Goal: Contribute content

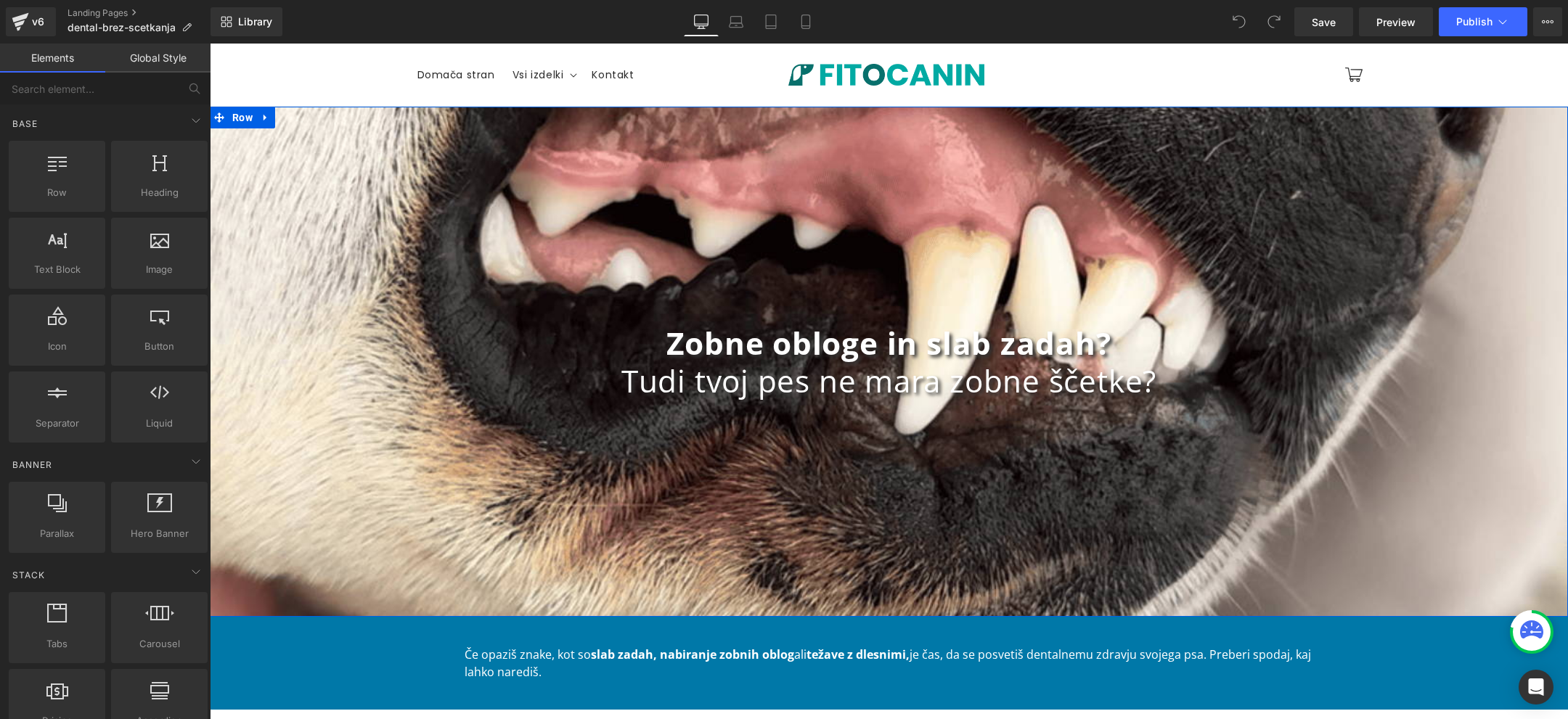
click at [888, 364] on div "Zobne obloge in slab zadah? Tudi tvoj pes ne mara zobne ščetke? Heading" at bounding box center [888, 362] width 1358 height 76
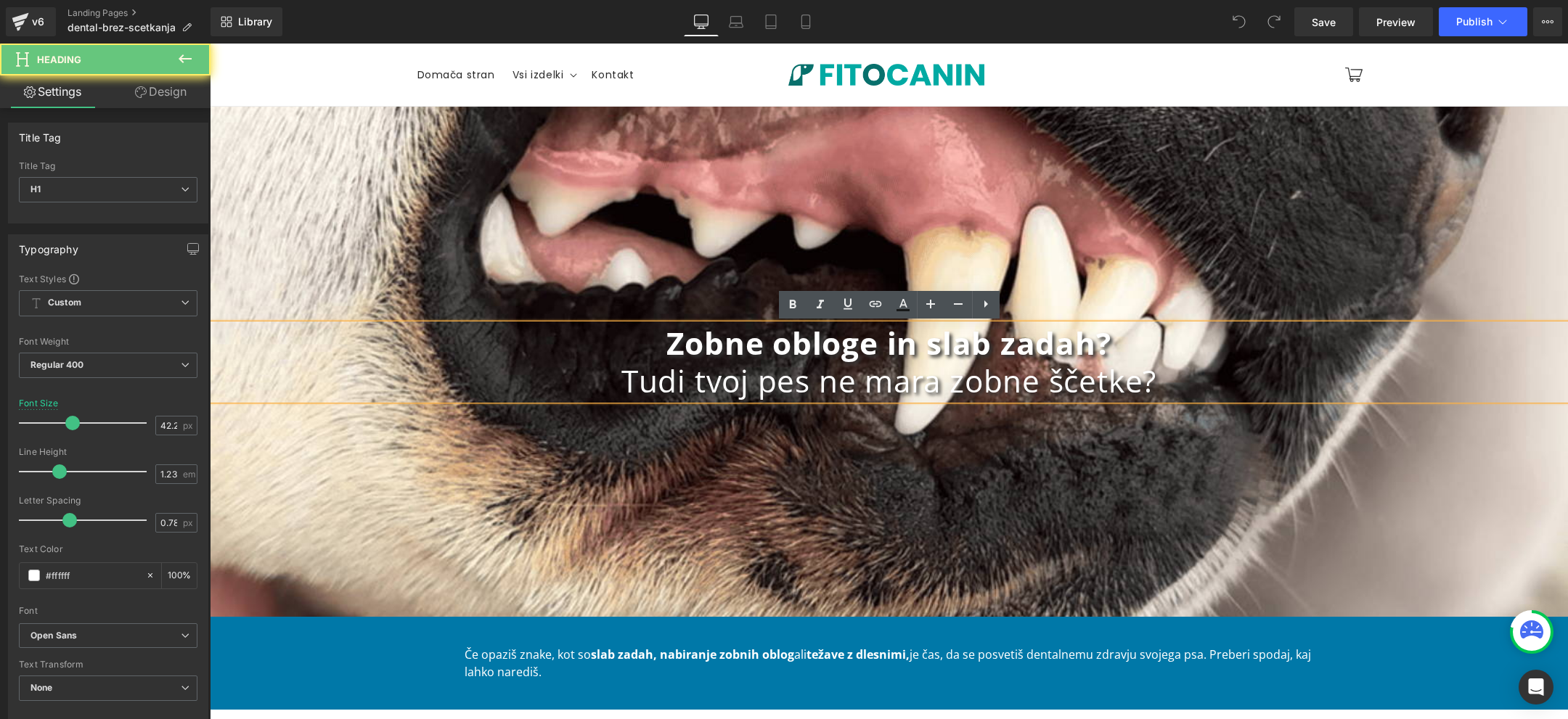
click at [888, 364] on h1 "Tudi tvoj pes ne mara zobne ščetke?" at bounding box center [888, 381] width 1358 height 38
drag, startPoint x: 1184, startPoint y: 379, endPoint x: 440, endPoint y: 400, distance: 744.3
click at [440, 400] on div "Zobne obloge in slab zadah? Tudi tvoj pes ne mara zobne ščetke?" at bounding box center [888, 362] width 1358 height 76
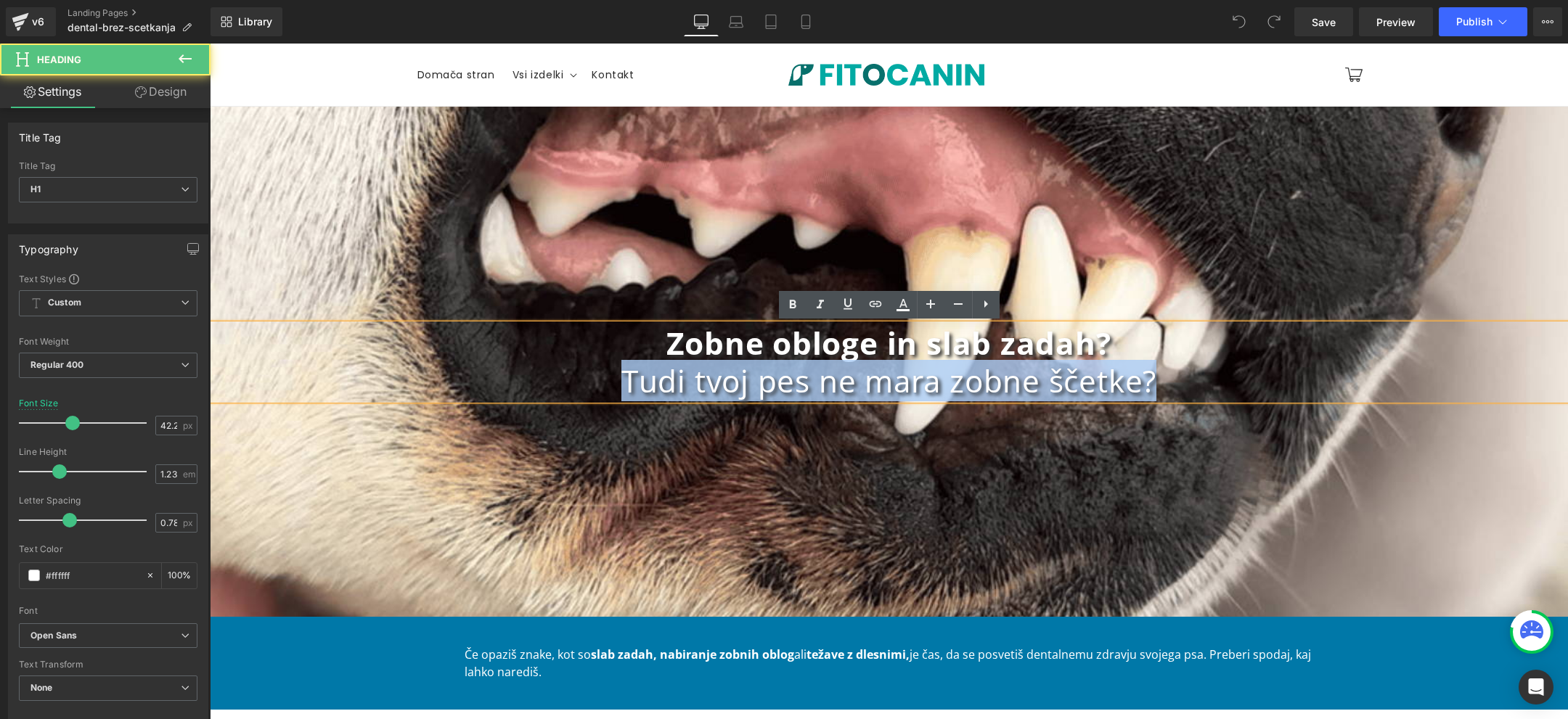
drag, startPoint x: 610, startPoint y: 383, endPoint x: 1238, endPoint y: 393, distance: 628.1
click at [1238, 393] on h1 "Tudi tvoj pes ne mara zobne ščetke?" at bounding box center [888, 381] width 1358 height 38
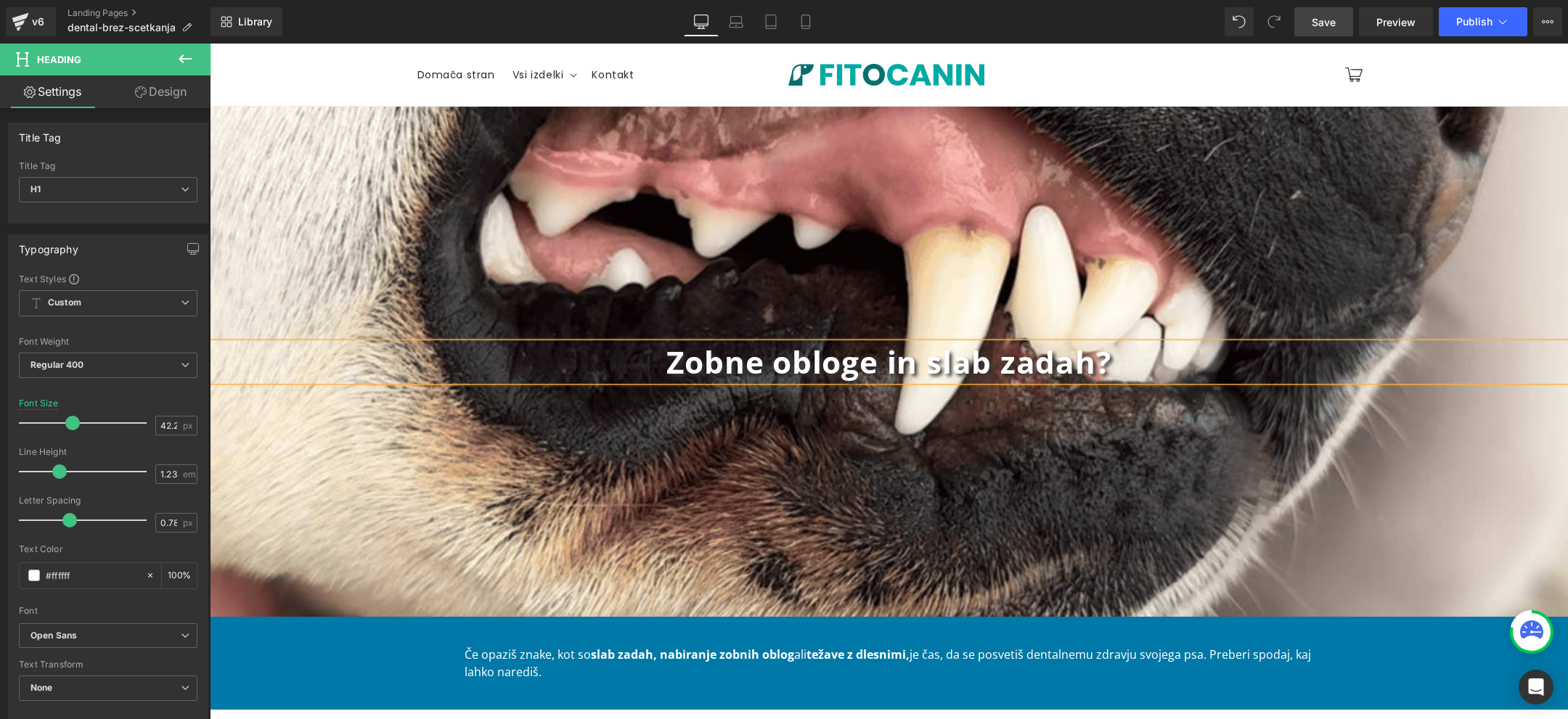
click at [1328, 21] on span "Save" at bounding box center [1324, 22] width 24 height 16
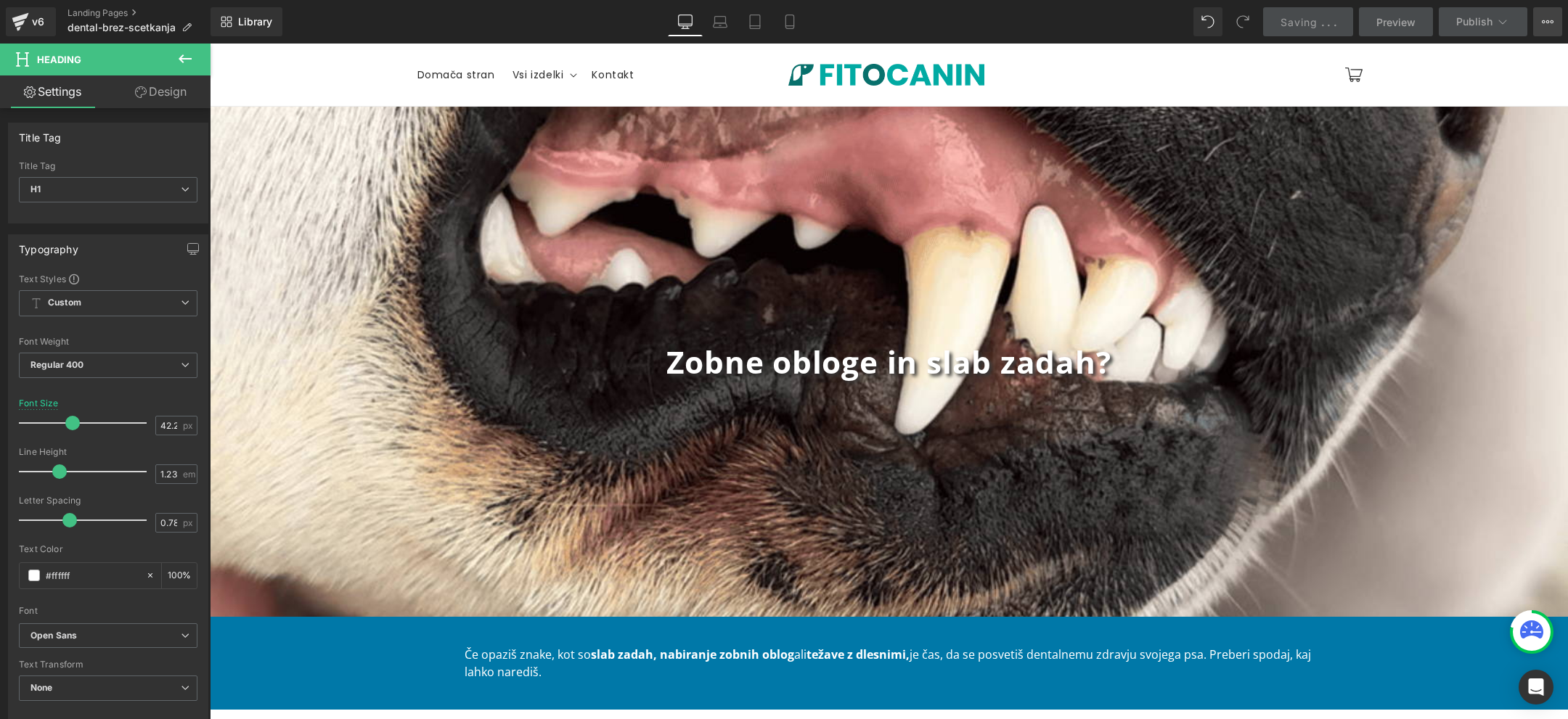
click at [1548, 26] on icon at bounding box center [1548, 22] width 12 height 12
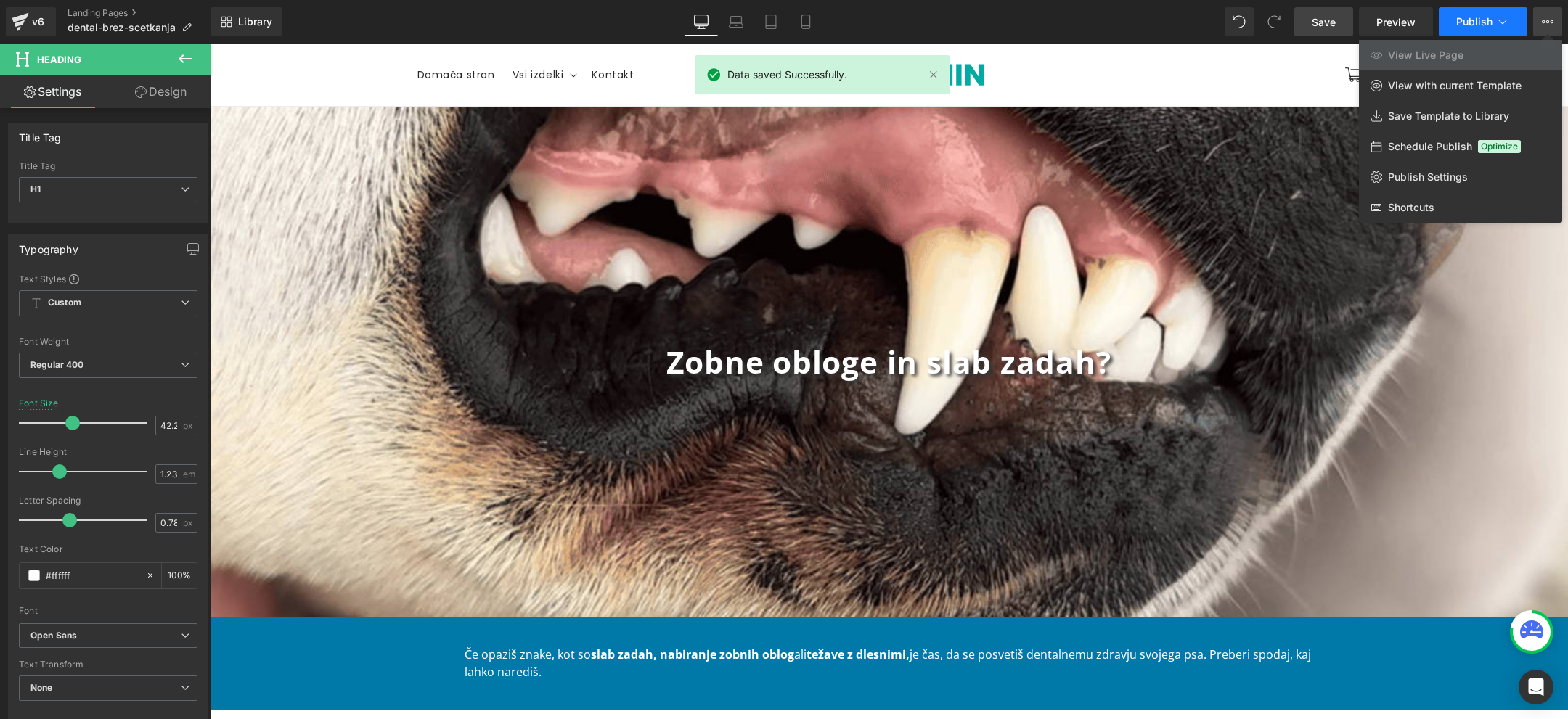
click at [1517, 22] on button "Publish" at bounding box center [1483, 22] width 88 height 29
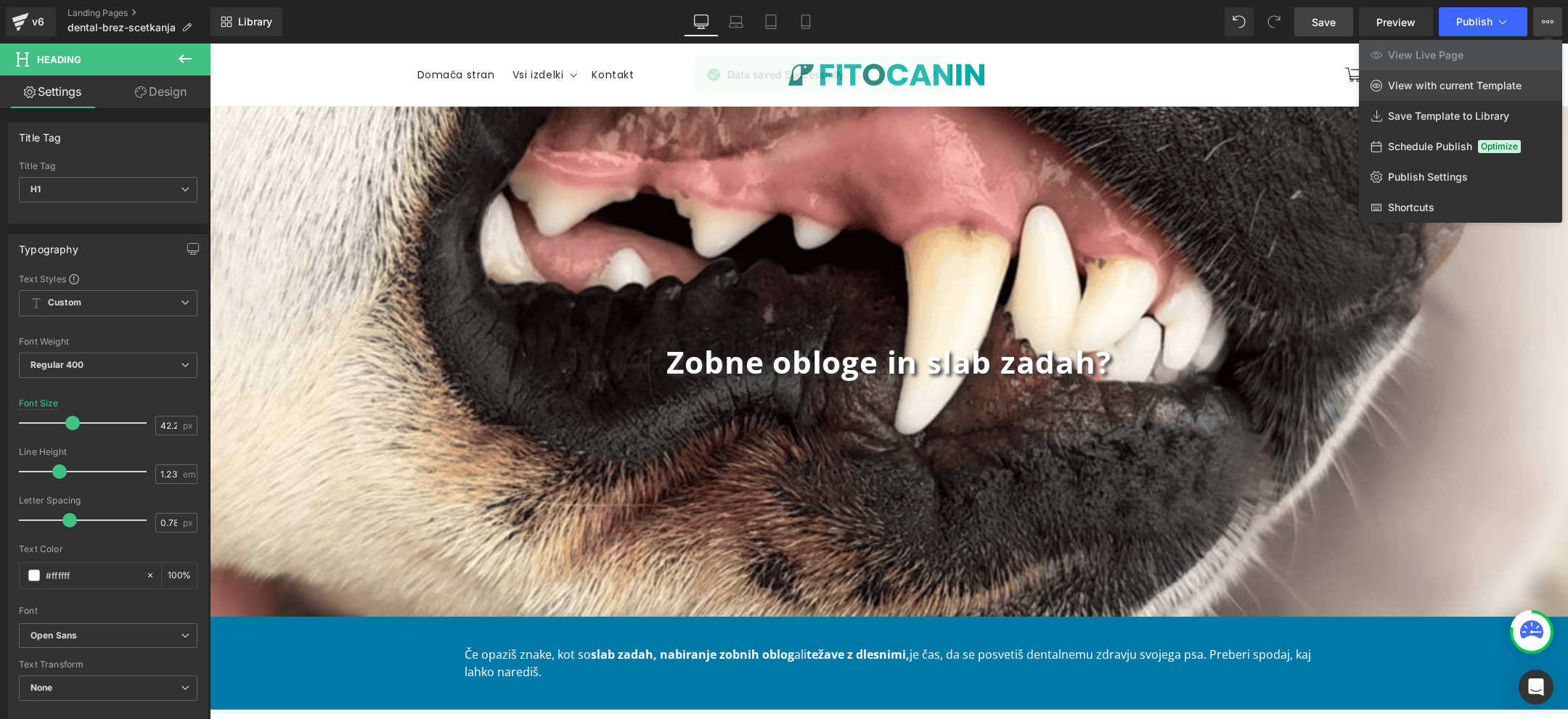
drag, startPoint x: 1499, startPoint y: 22, endPoint x: 1521, endPoint y: 97, distance: 78.2
click at [1521, 36] on div "Save Preview Publish Scheduled View Live Page View with current Template Save T…" at bounding box center [1428, 22] width 279 height 29
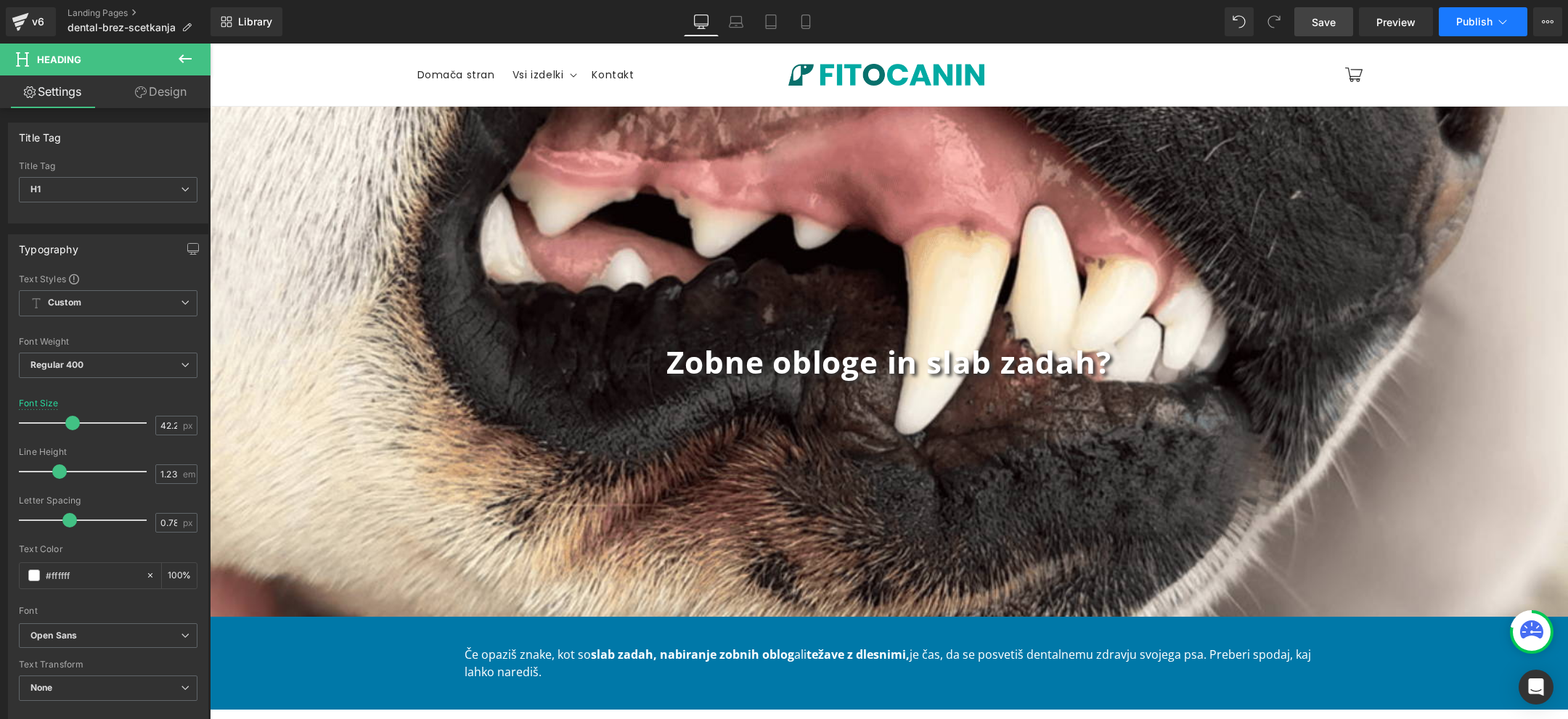
click at [1497, 21] on icon at bounding box center [1503, 22] width 15 height 15
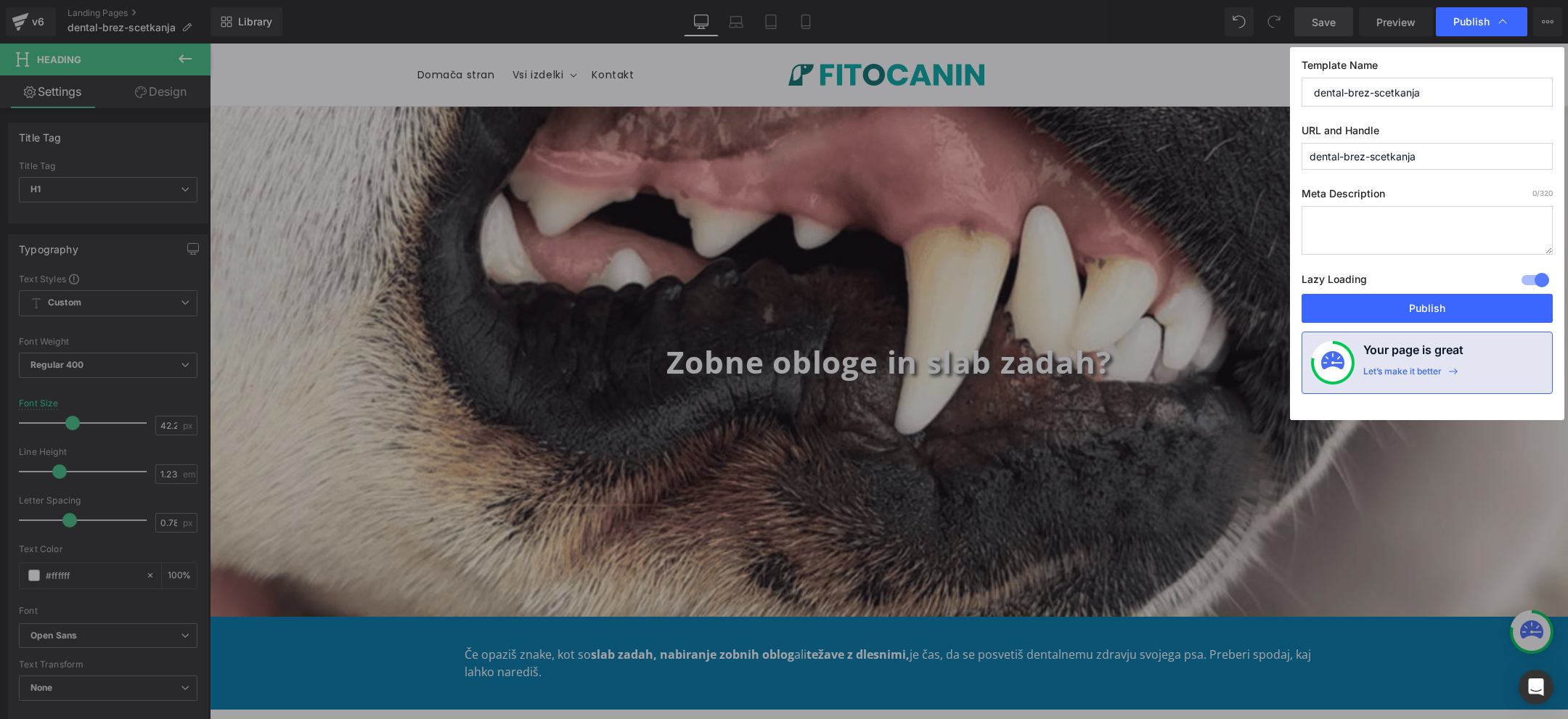
drag, startPoint x: 1443, startPoint y: 144, endPoint x: 1223, endPoint y: 143, distance: 220.0
click at [1223, 143] on div "Publish Template Name dental-brez-scetkanja URL and Handle dental-brez-scetkanj…" at bounding box center [784, 360] width 1568 height 719
type input "d"
type input "zobne-obloge-slab-zadah"
click at [1412, 308] on button "Publish" at bounding box center [1427, 308] width 251 height 29
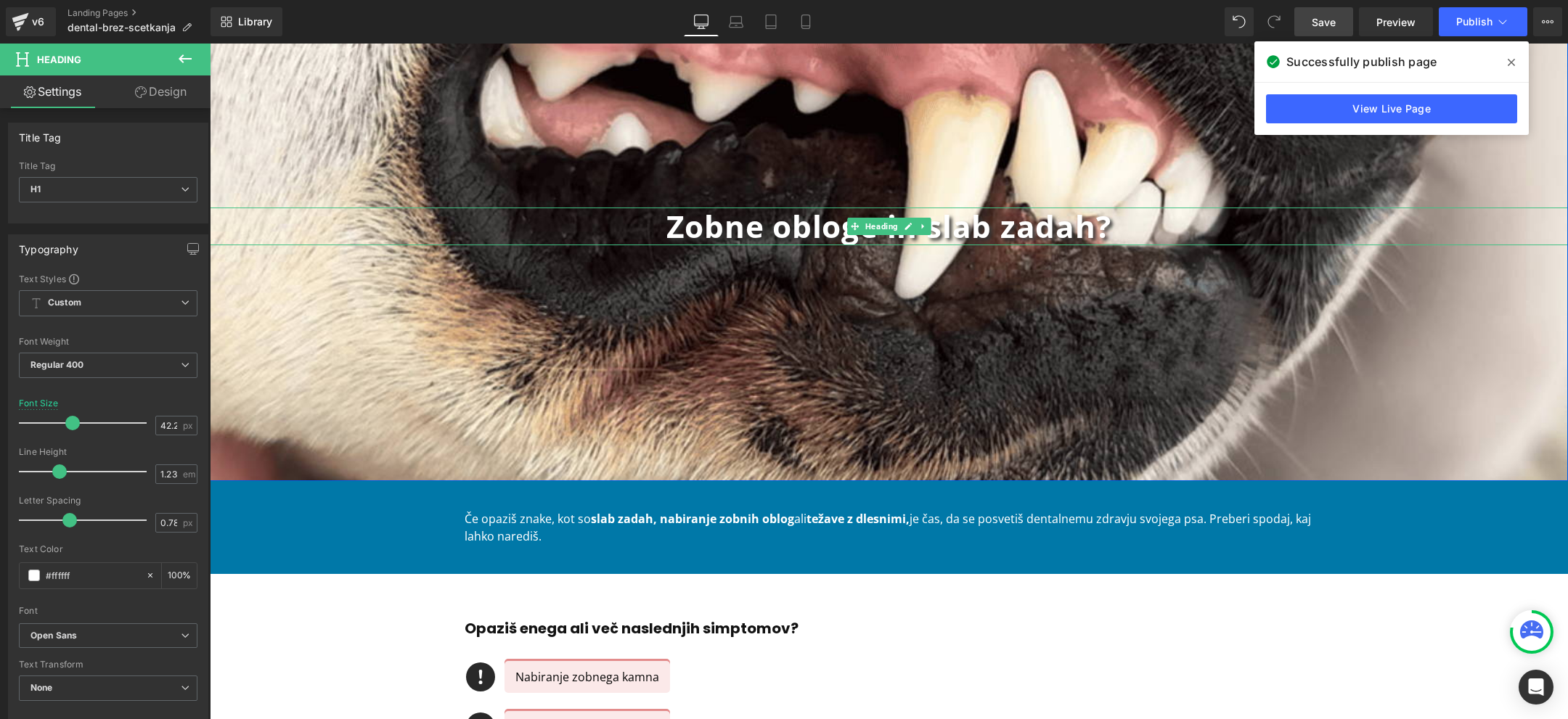
scroll to position [175, 0]
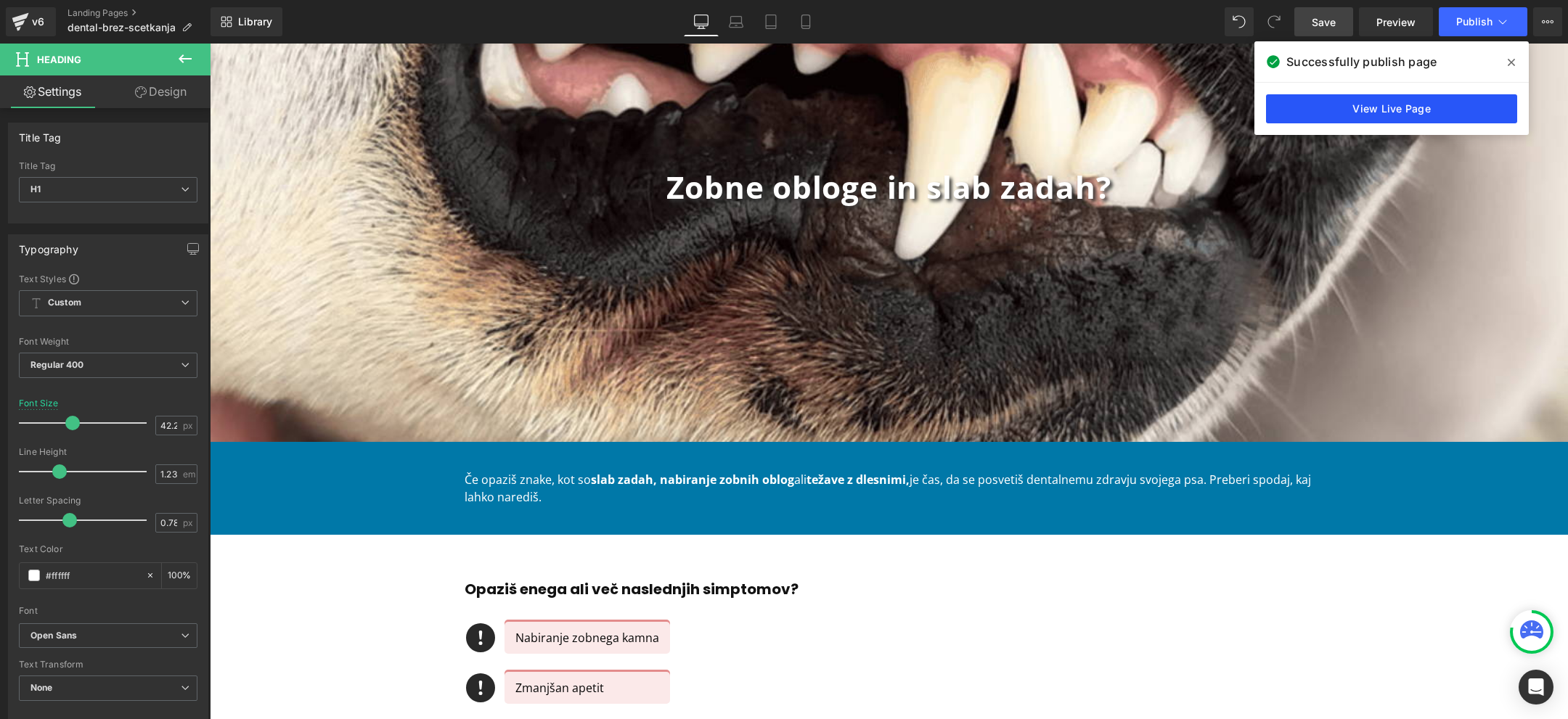
click at [1421, 110] on link "View Live Page" at bounding box center [1391, 108] width 251 height 29
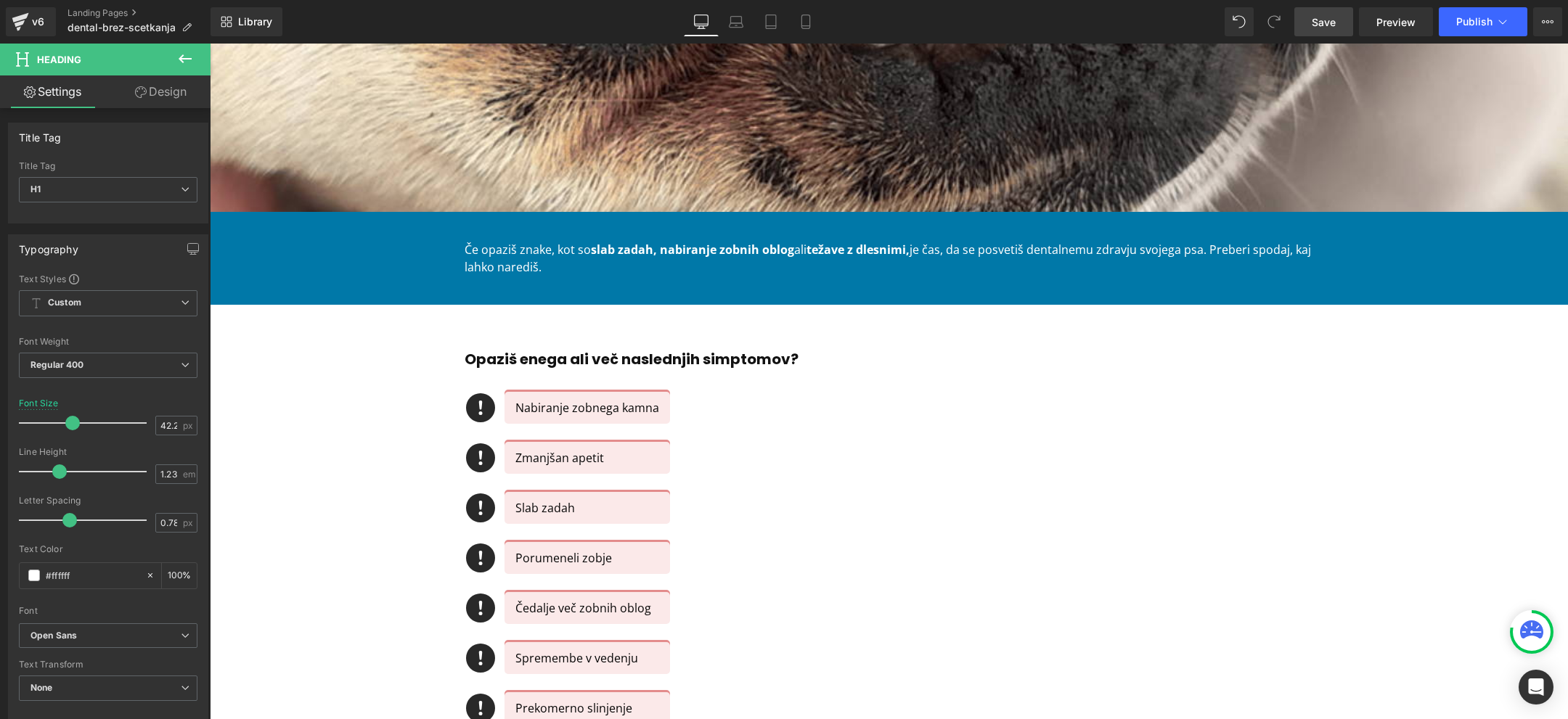
scroll to position [0, 0]
